Goal: Information Seeking & Learning: Learn about a topic

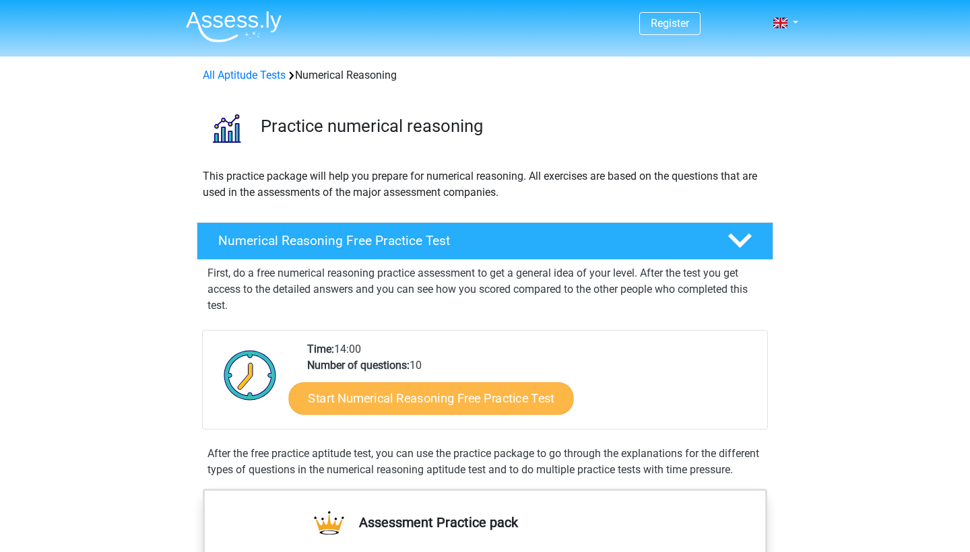
click at [471, 401] on link "Start Numerical Reasoning Free Practice Test" at bounding box center [431, 398] width 285 height 32
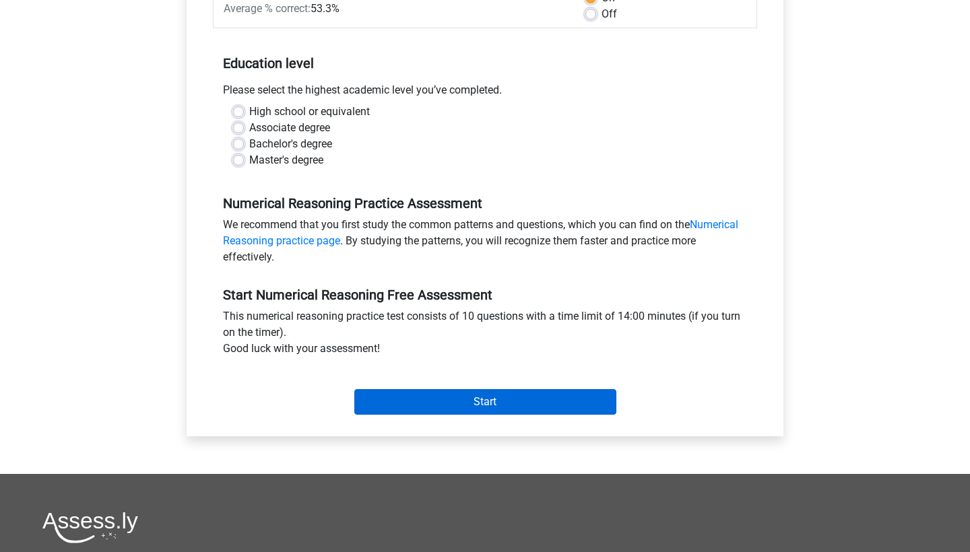
scroll to position [226, 0]
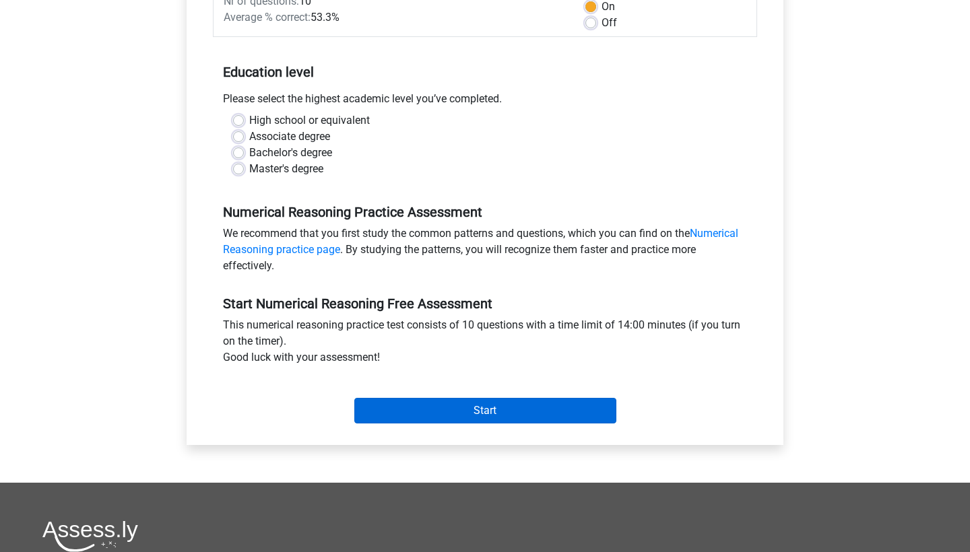
click at [482, 412] on input "Start" at bounding box center [485, 411] width 262 height 26
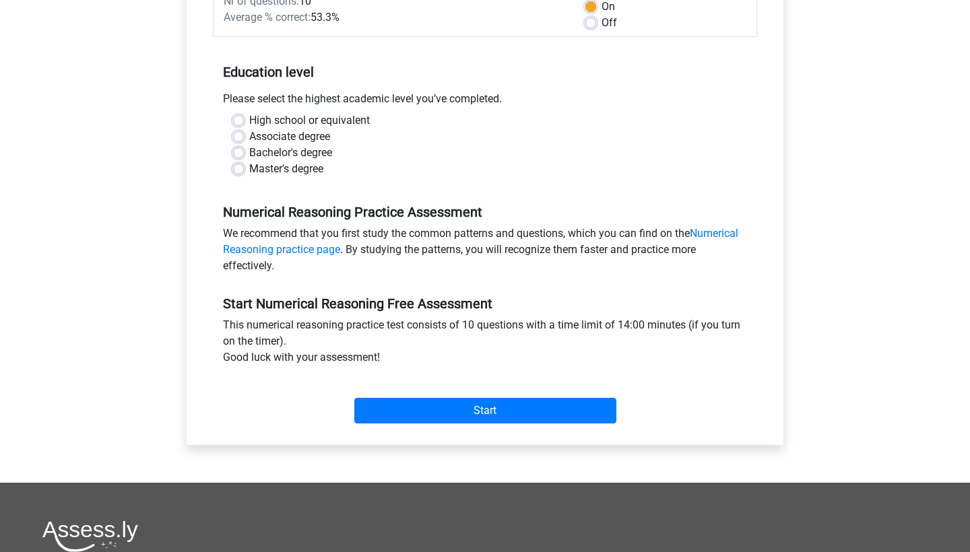
click at [249, 153] on label "Bachelor's degree" at bounding box center [290, 153] width 83 height 16
click at [241, 153] on input "Bachelor's degree" at bounding box center [238, 151] width 11 height 13
radio input "true"
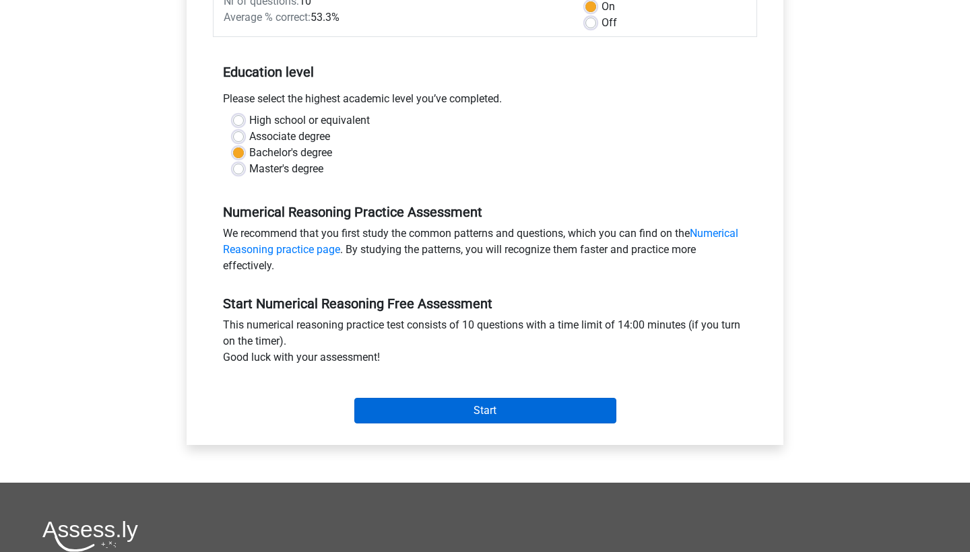
click at [486, 412] on input "Start" at bounding box center [485, 411] width 262 height 26
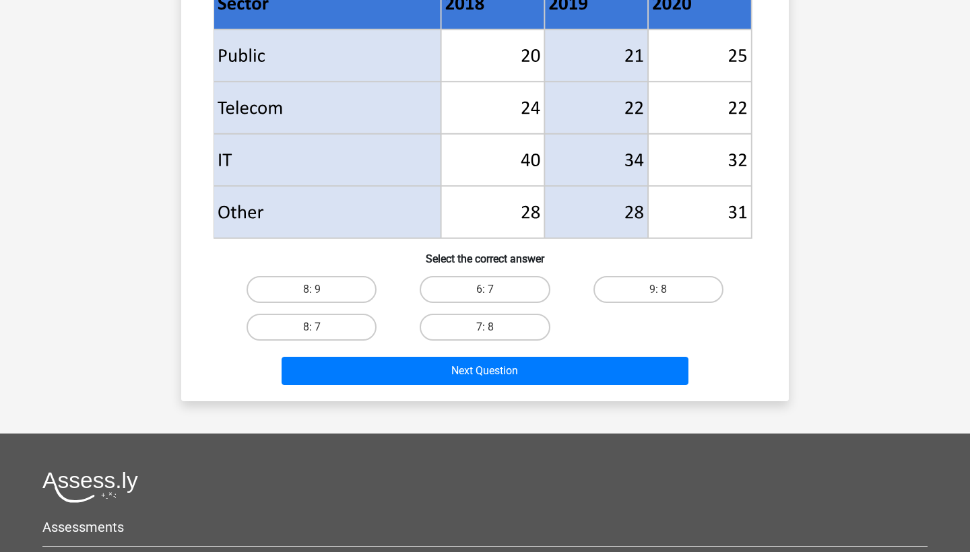
scroll to position [767, 0]
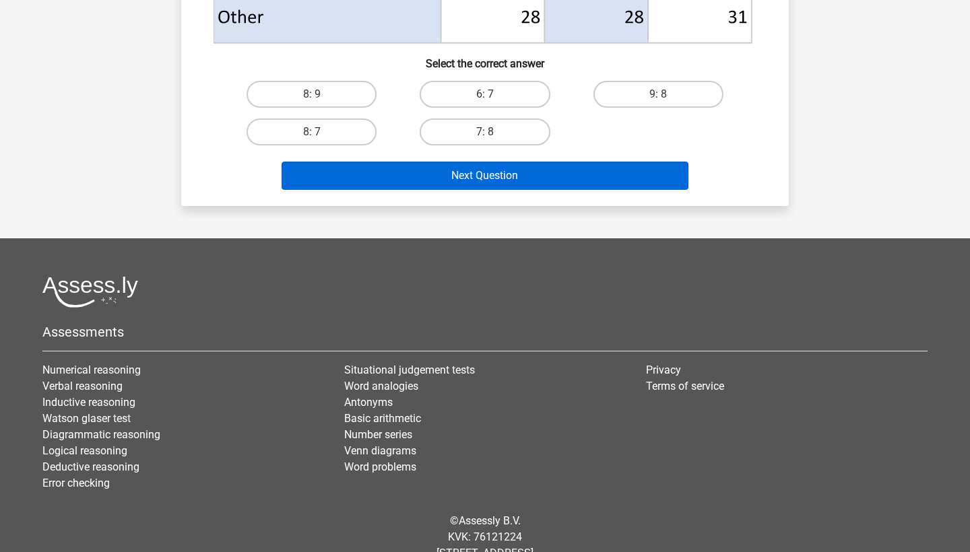
click at [497, 169] on button "Next Question" at bounding box center [484, 176] width 407 height 28
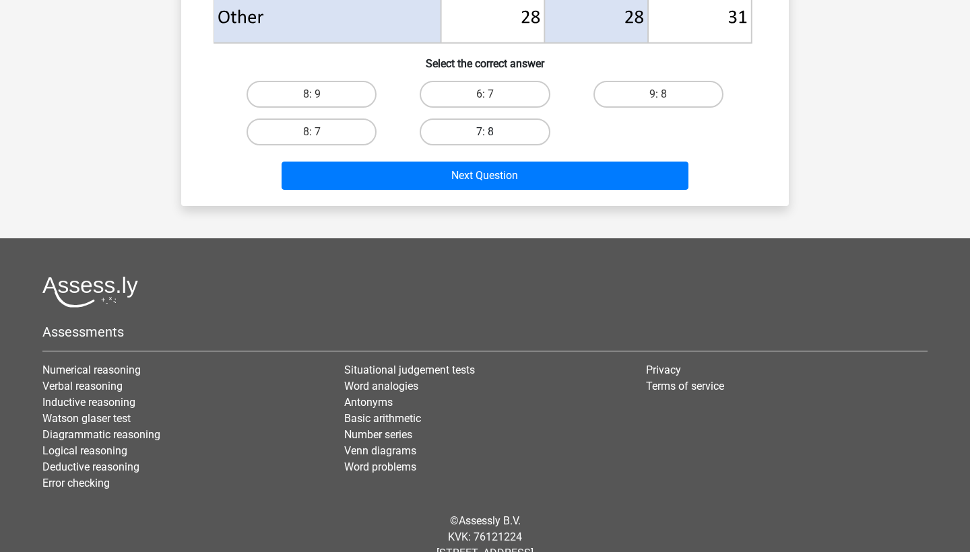
click at [443, 133] on label "7: 8" at bounding box center [485, 132] width 130 height 27
click at [485, 133] on input "7: 8" at bounding box center [489, 136] width 9 height 9
radio input "true"
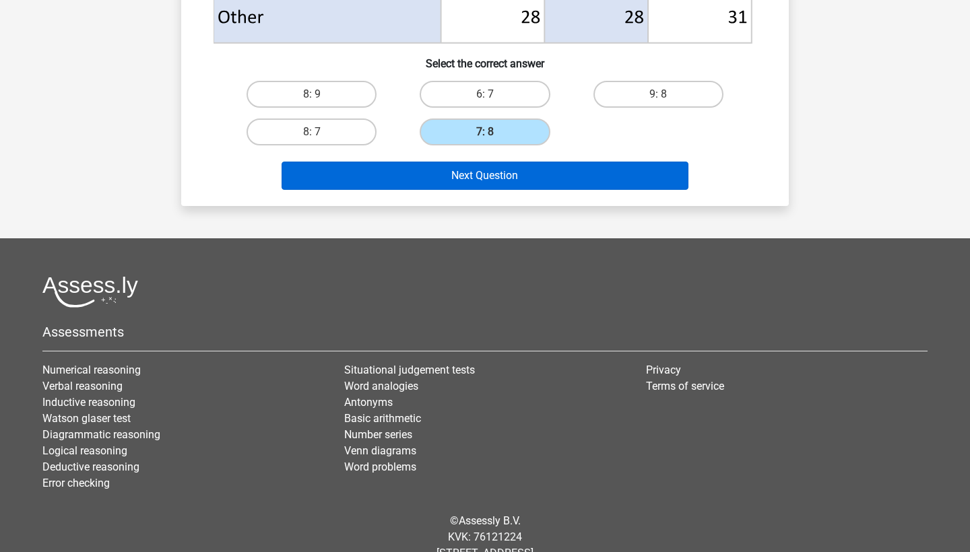
click at [457, 170] on button "Next Question" at bounding box center [484, 176] width 407 height 28
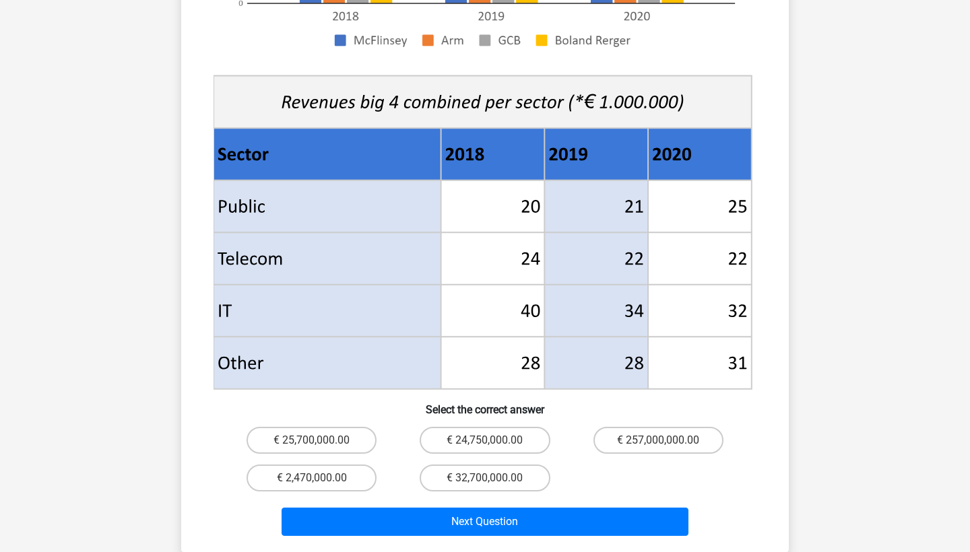
scroll to position [509, 0]
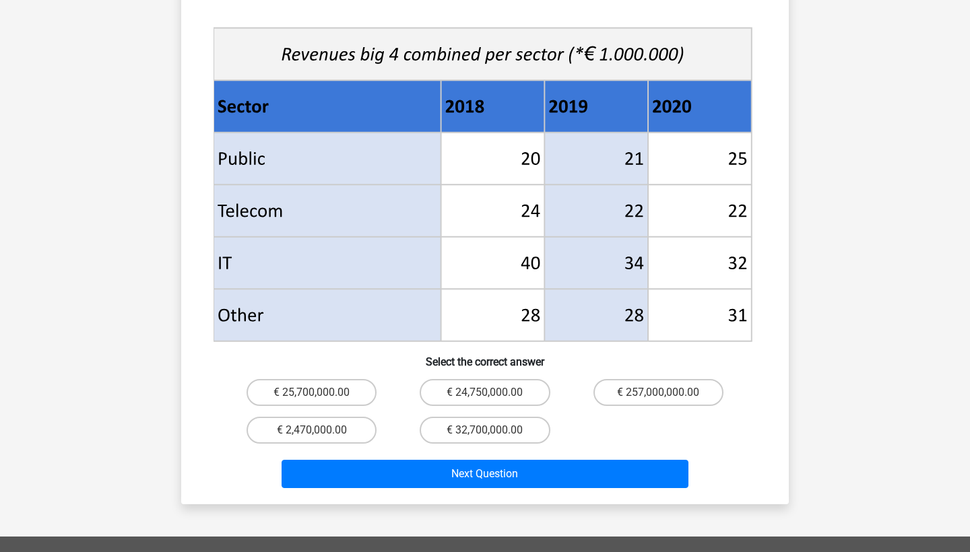
click at [488, 430] on input "€ 32,700,000.00" at bounding box center [489, 434] width 9 height 9
radio input "true"
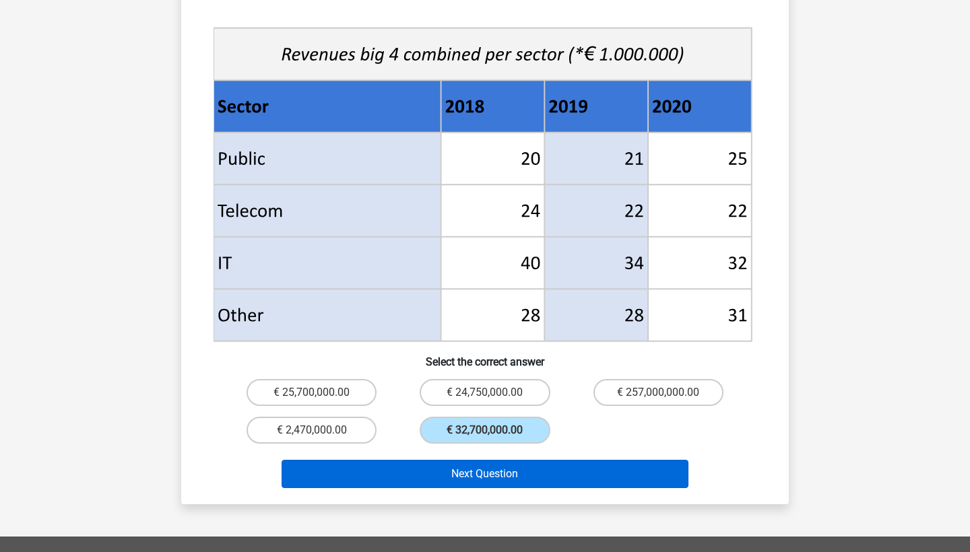
click at [488, 465] on button "Next Question" at bounding box center [484, 474] width 407 height 28
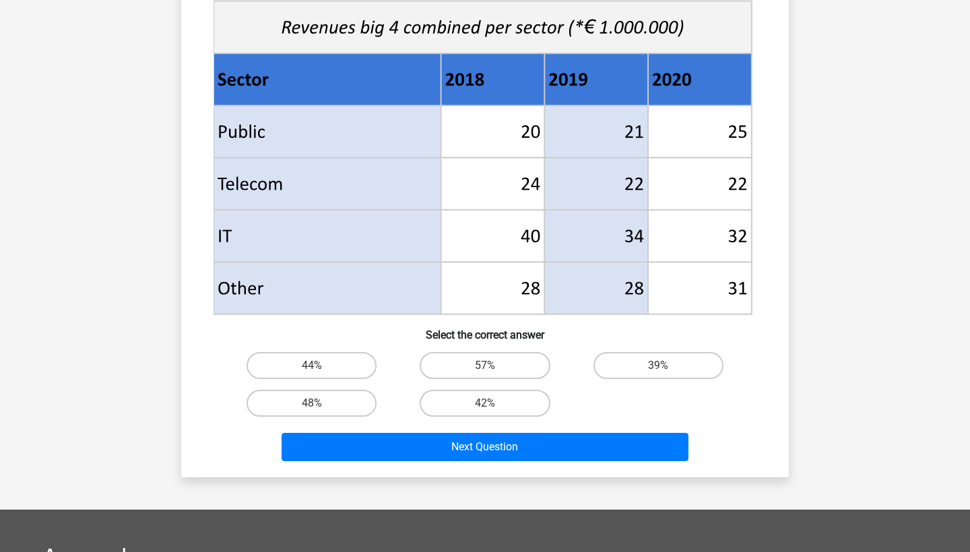
scroll to position [517, 0]
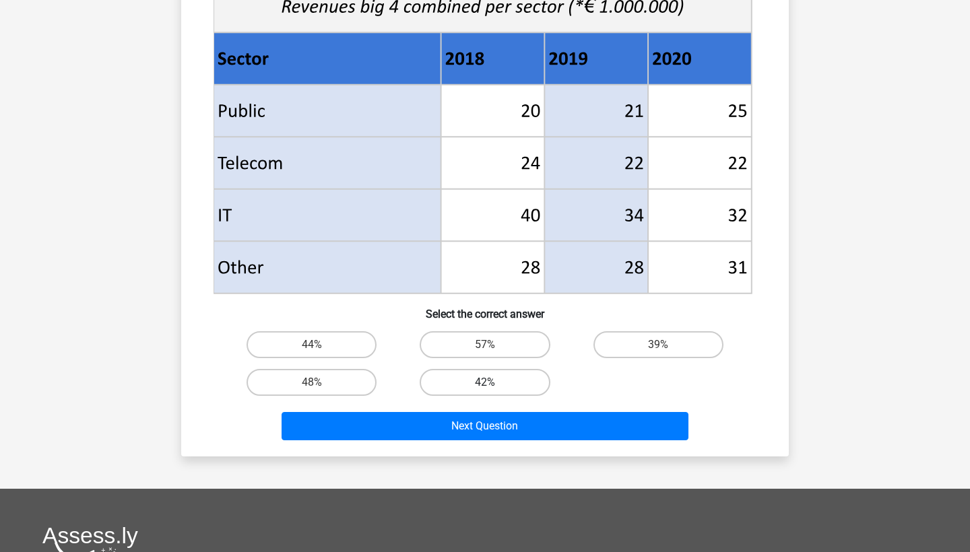
click at [504, 369] on label "42%" at bounding box center [485, 382] width 130 height 27
click at [494, 382] on input "42%" at bounding box center [489, 386] width 9 height 9
radio input "true"
click at [494, 447] on div "What percentage more income was generated by the highest-earning consultancy fi…" at bounding box center [484, 17] width 607 height 879
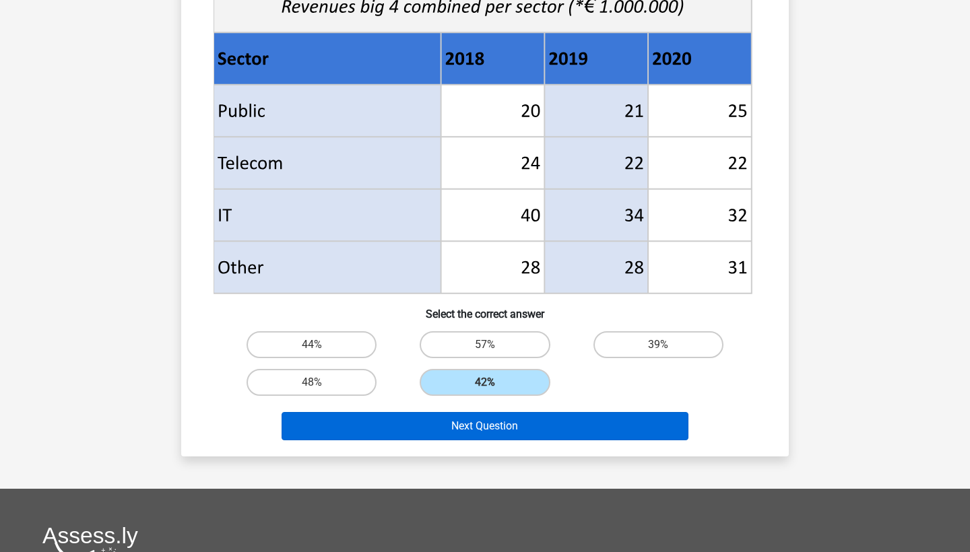
click at [494, 434] on button "Next Question" at bounding box center [484, 426] width 407 height 28
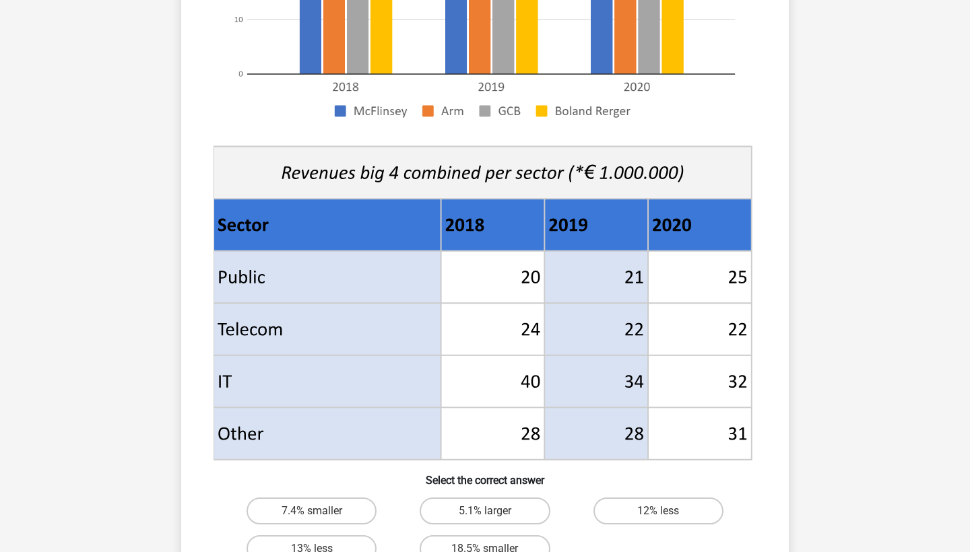
scroll to position [378, 0]
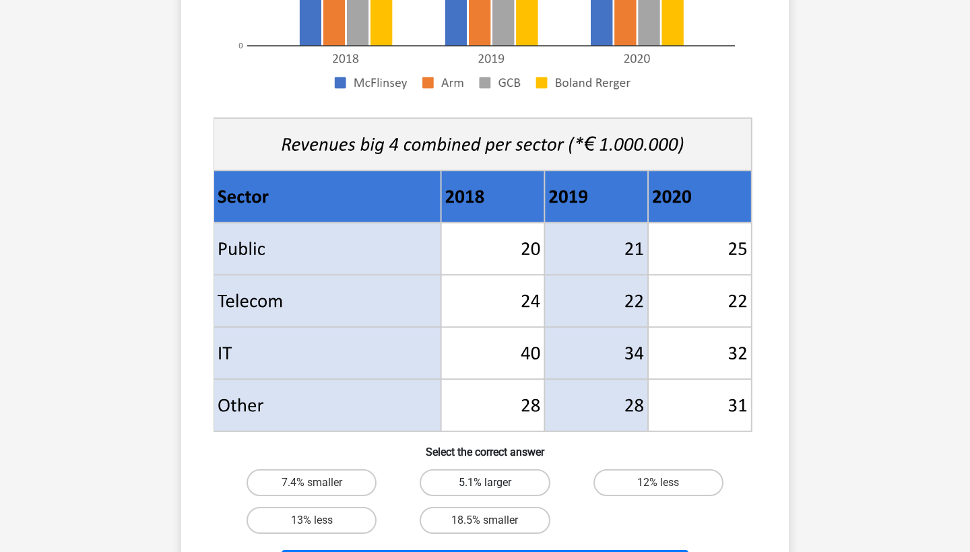
click at [512, 481] on label "5.1% larger" at bounding box center [485, 482] width 130 height 27
click at [494, 483] on input "5.1% larger" at bounding box center [489, 487] width 9 height 9
radio input "true"
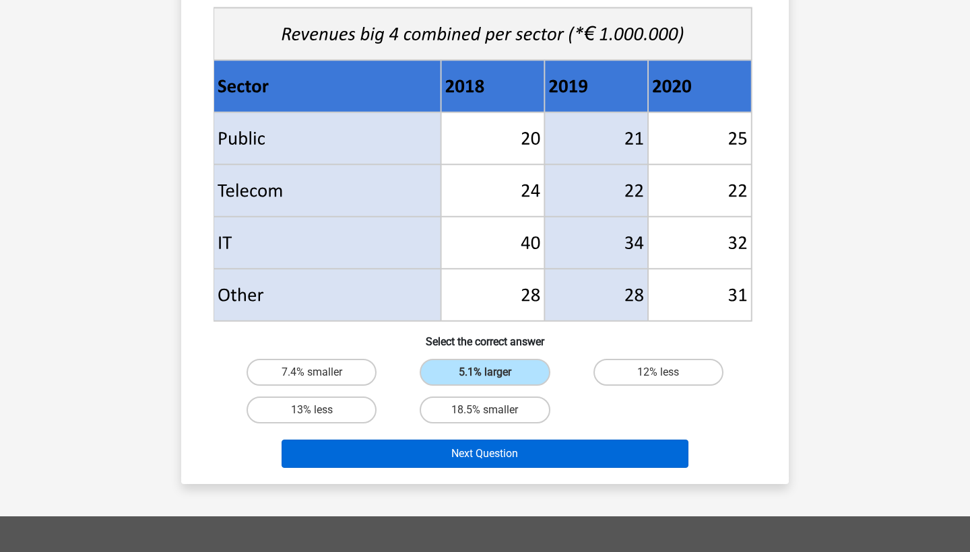
click at [521, 460] on button "Next Question" at bounding box center [484, 454] width 407 height 28
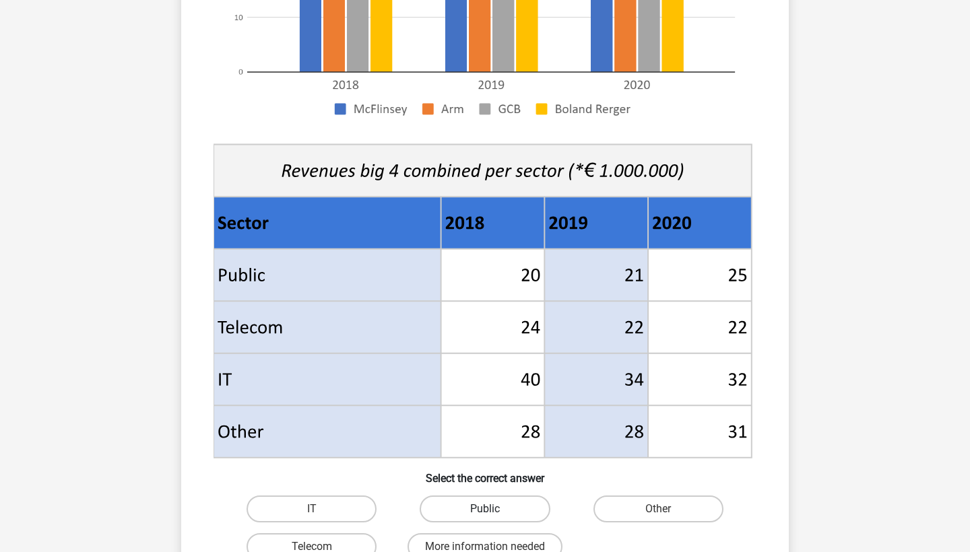
scroll to position [406, 0]
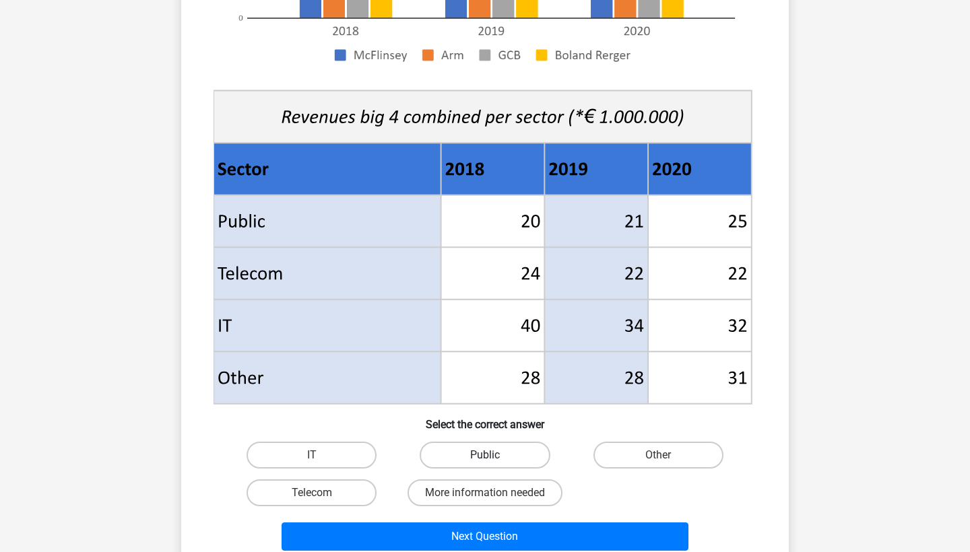
click at [508, 445] on label "Public" at bounding box center [485, 455] width 130 height 27
click at [494, 455] on input "Public" at bounding box center [489, 459] width 9 height 9
radio input "true"
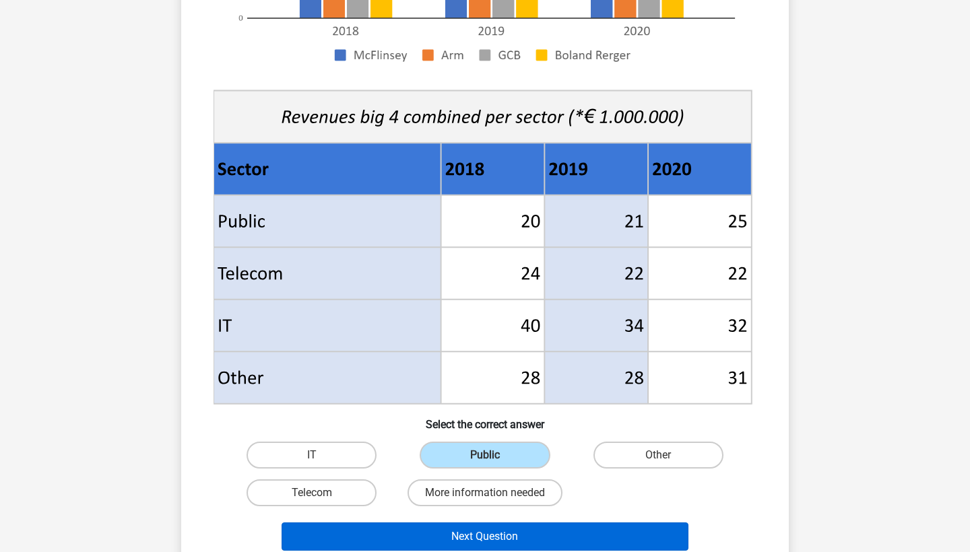
click at [496, 536] on button "Next Question" at bounding box center [484, 537] width 407 height 28
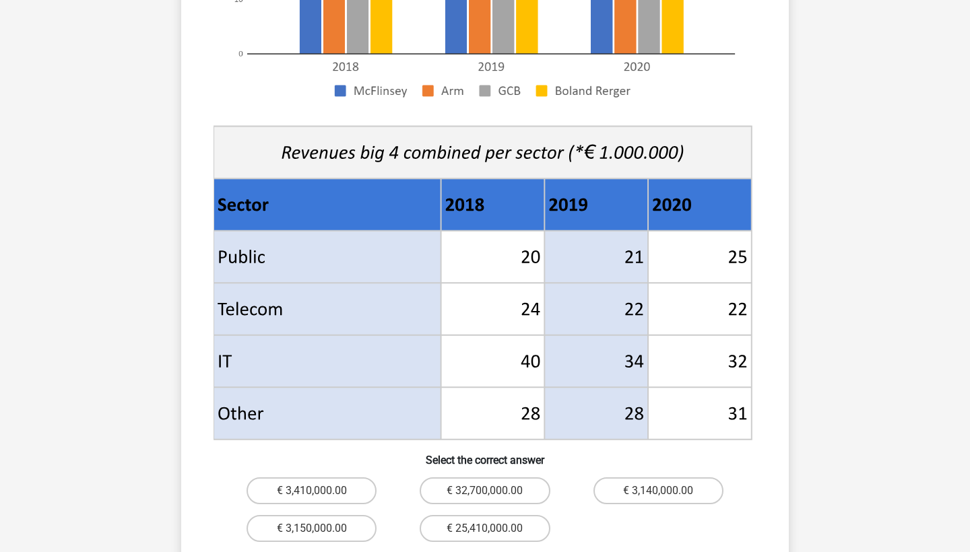
scroll to position [395, 0]
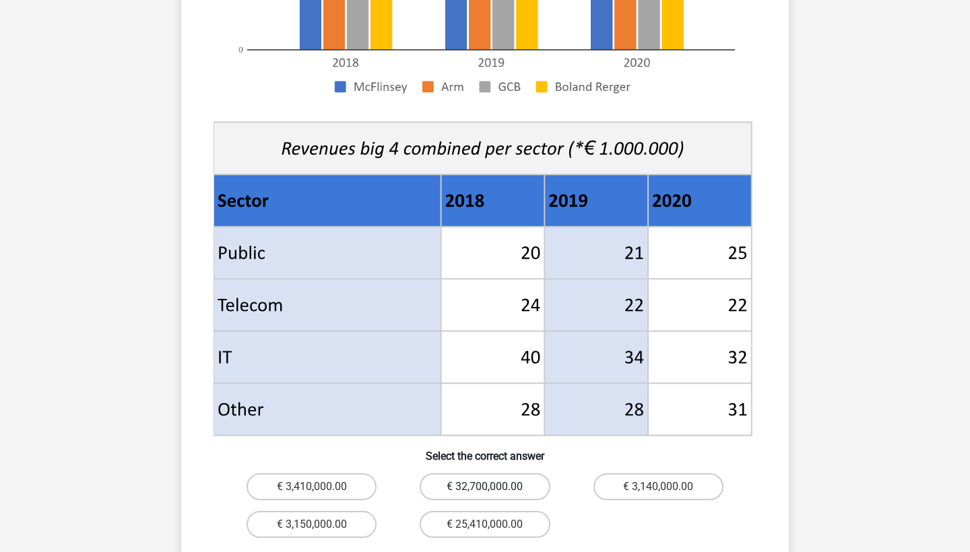
click at [512, 473] on label "€ 32,700,000.00" at bounding box center [485, 486] width 130 height 27
click at [494, 487] on input "€ 32,700,000.00" at bounding box center [489, 491] width 9 height 9
radio input "true"
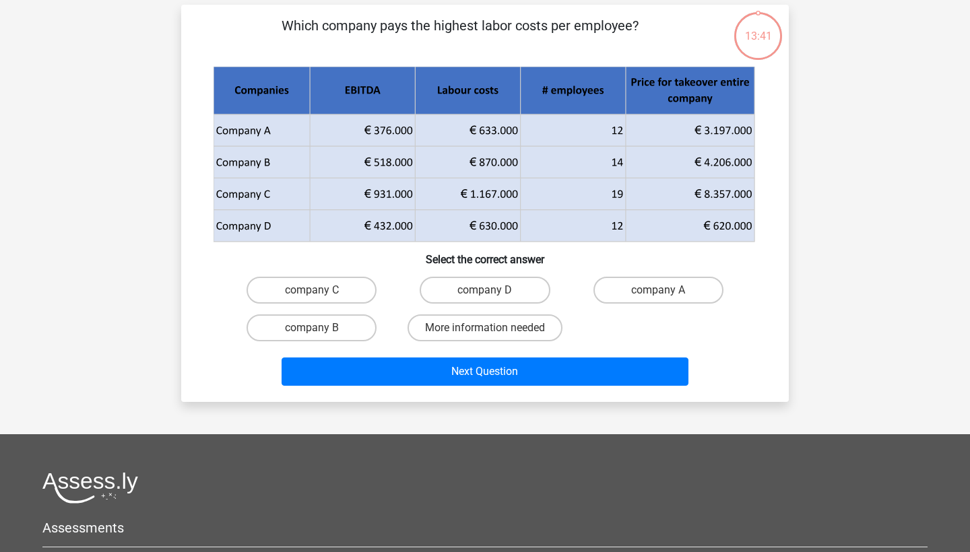
scroll to position [67, 0]
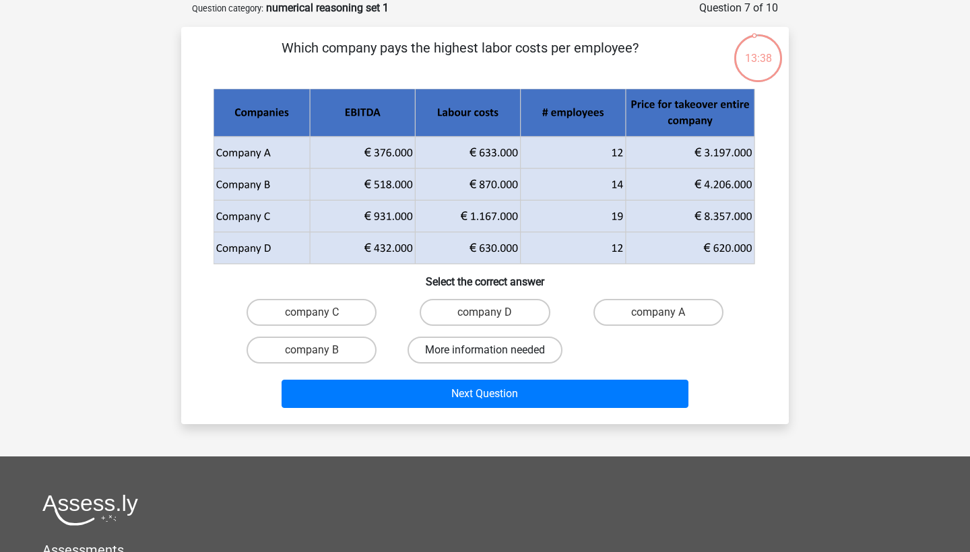
click at [521, 350] on label "More information needed" at bounding box center [484, 350] width 155 height 27
click at [494, 350] on input "More information needed" at bounding box center [489, 354] width 9 height 9
radio input "true"
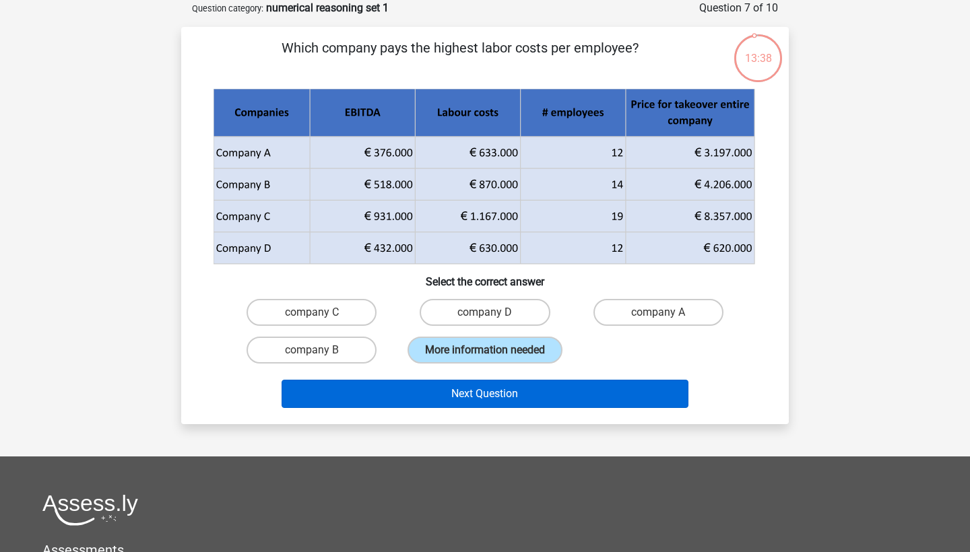
click at [510, 408] on button "Next Question" at bounding box center [484, 394] width 407 height 28
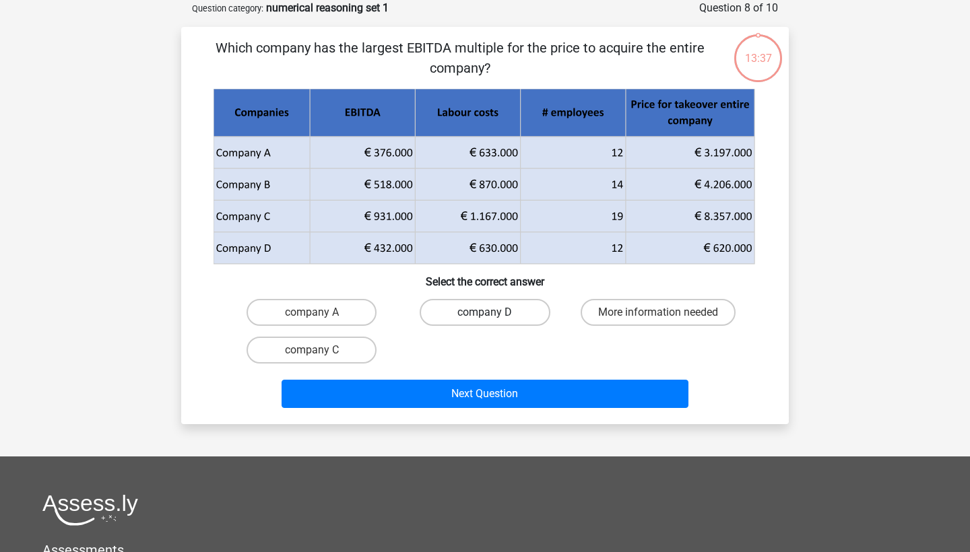
click at [521, 324] on label "company D" at bounding box center [485, 312] width 130 height 27
click at [494, 321] on input "company D" at bounding box center [489, 316] width 9 height 9
radio input "true"
click at [504, 426] on div "Register Nederlands English" at bounding box center [485, 372] width 970 height 879
click at [514, 412] on div "Next Question" at bounding box center [485, 397] width 520 height 34
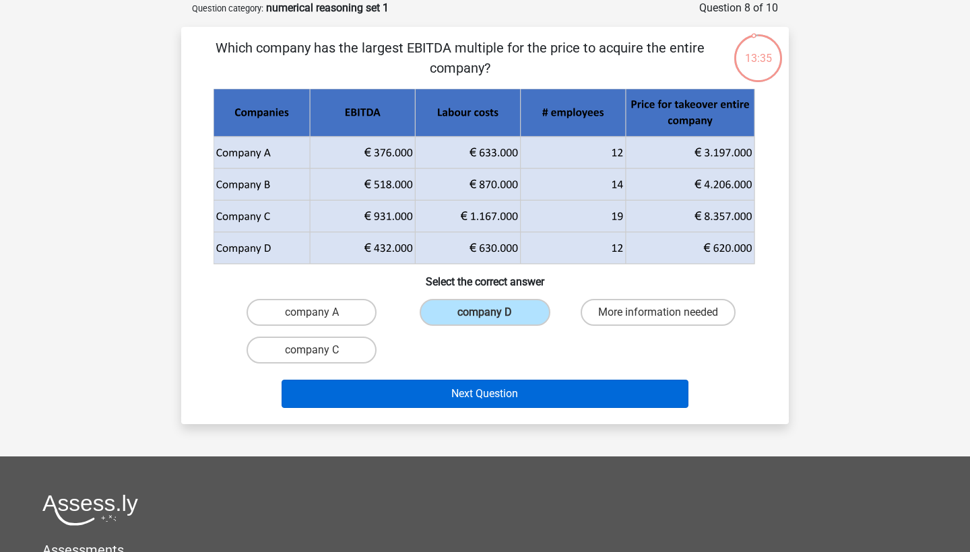
click at [523, 399] on button "Next Question" at bounding box center [484, 394] width 407 height 28
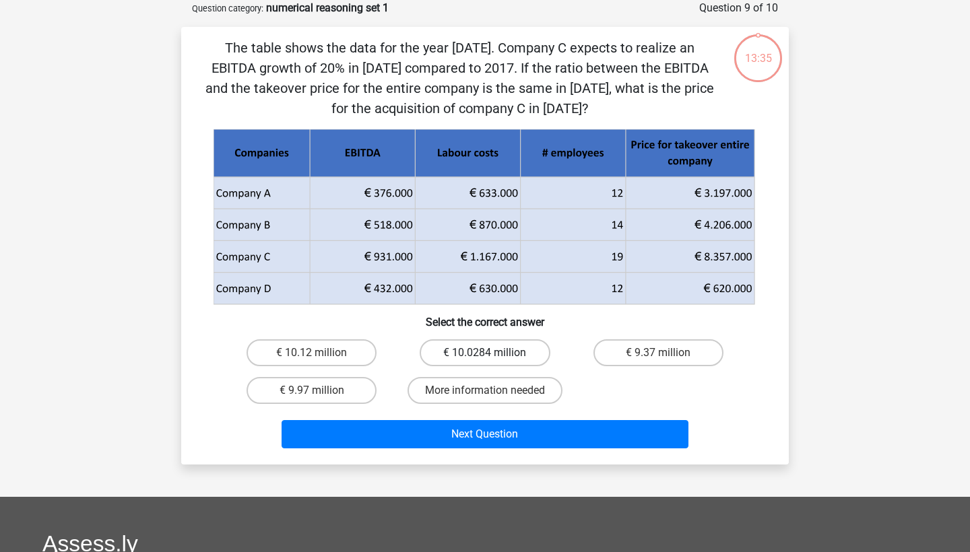
click at [508, 364] on label "€ 10.0284 million" at bounding box center [485, 352] width 130 height 27
click at [494, 362] on input "€ 10.0284 million" at bounding box center [489, 357] width 9 height 9
radio input "true"
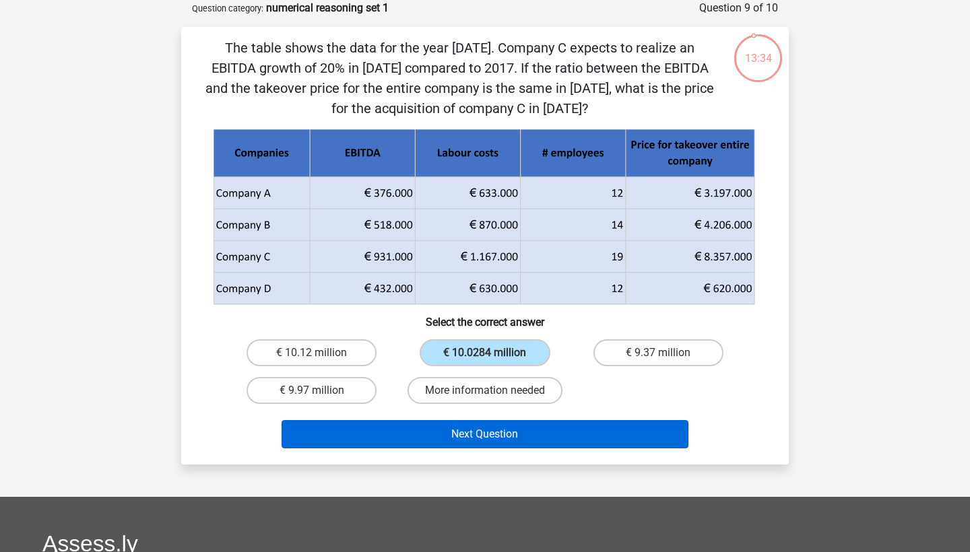
click at [504, 421] on button "Next Question" at bounding box center [484, 434] width 407 height 28
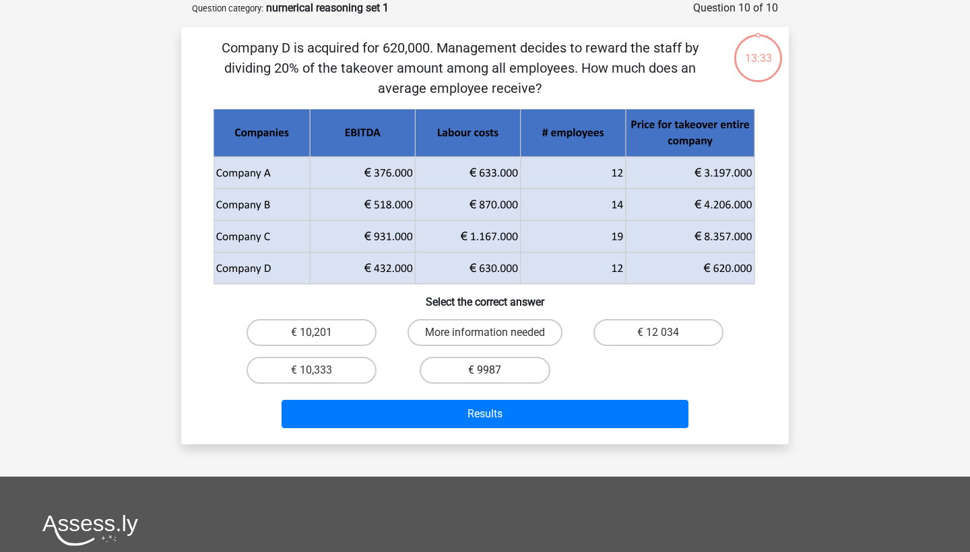
click at [519, 375] on label "€ 9987" at bounding box center [485, 370] width 130 height 27
click at [494, 375] on input "€ 9987" at bounding box center [489, 374] width 9 height 9
radio input "true"
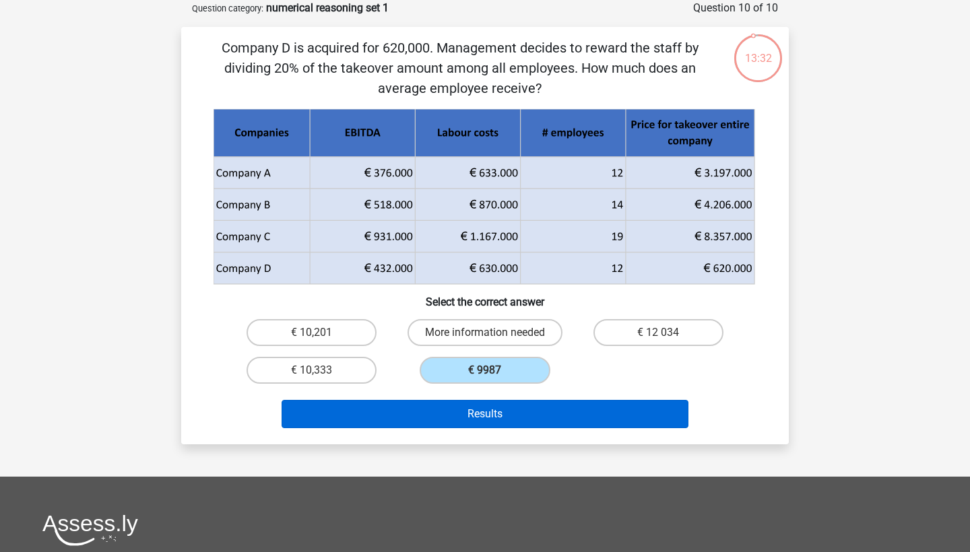
click at [519, 428] on button "Results" at bounding box center [484, 414] width 407 height 28
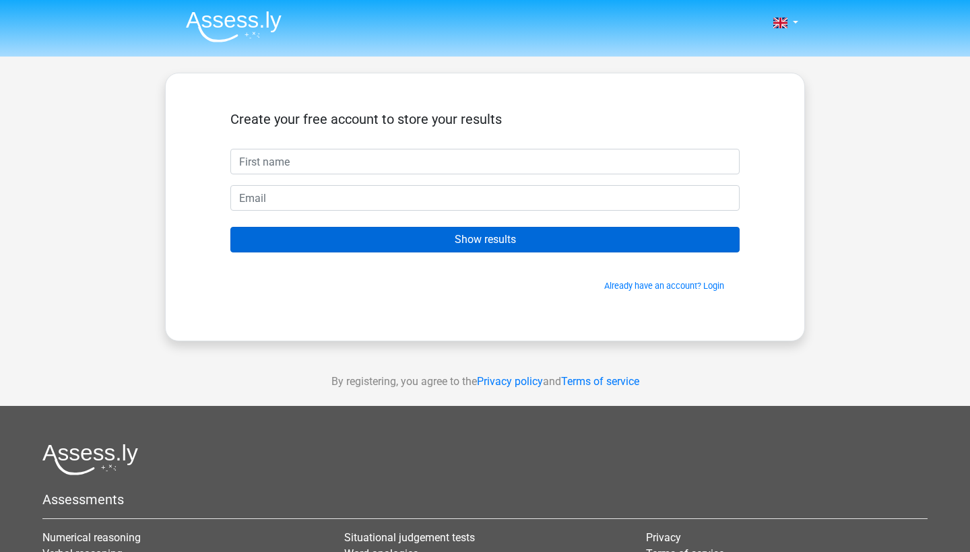
click at [459, 227] on input "Show results" at bounding box center [484, 240] width 509 height 26
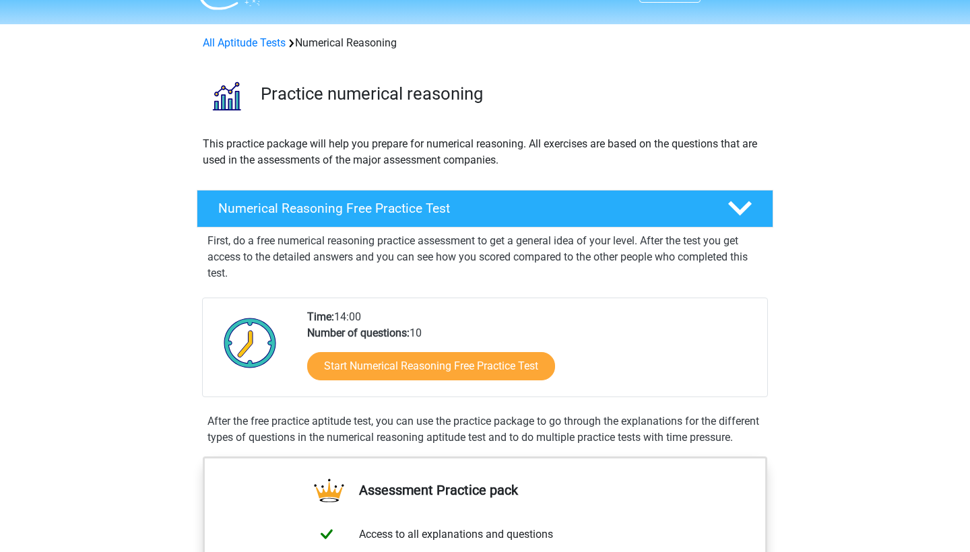
scroll to position [41, 0]
